Goal: Navigation & Orientation: Find specific page/section

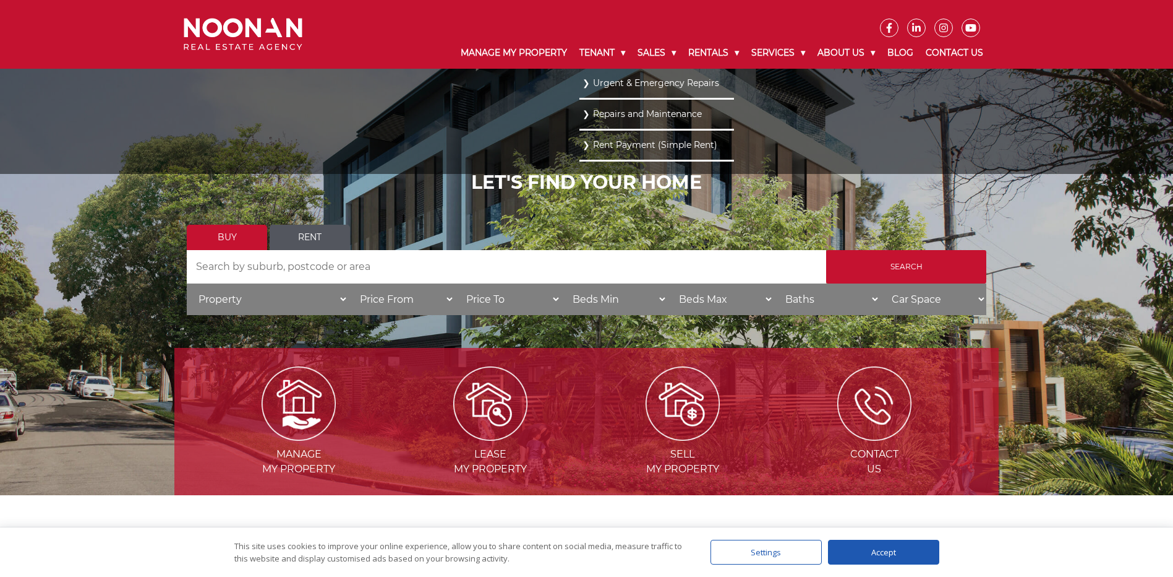
click at [611, 82] on link "Urgent & Emergency Repairs" at bounding box center [657, 83] width 148 height 17
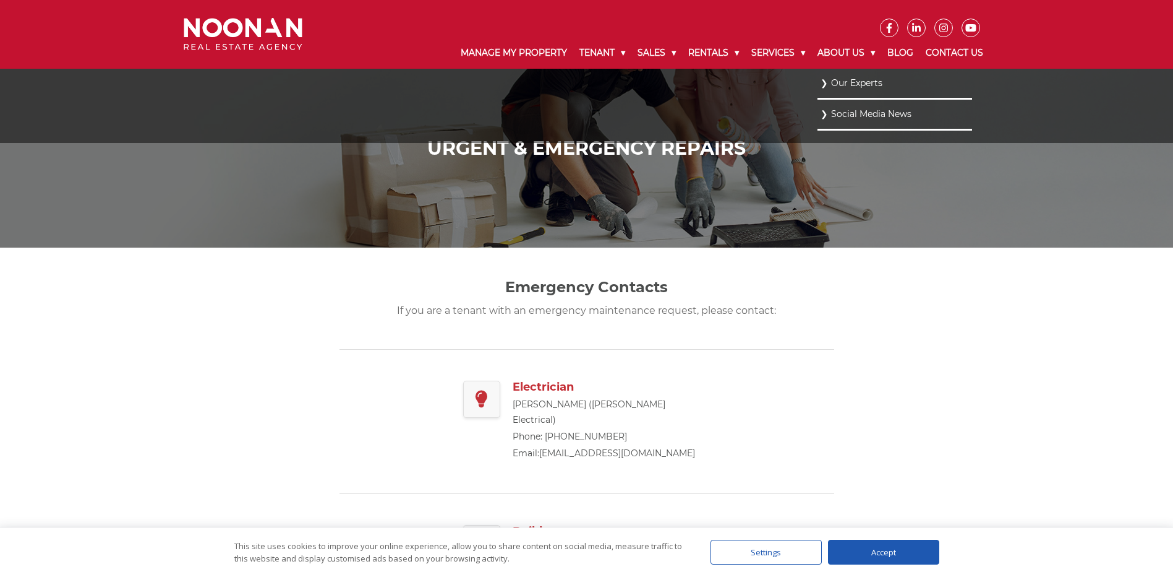
click at [845, 82] on link "Our Experts" at bounding box center [895, 83] width 148 height 17
